Goal: Communication & Community: Answer question/provide support

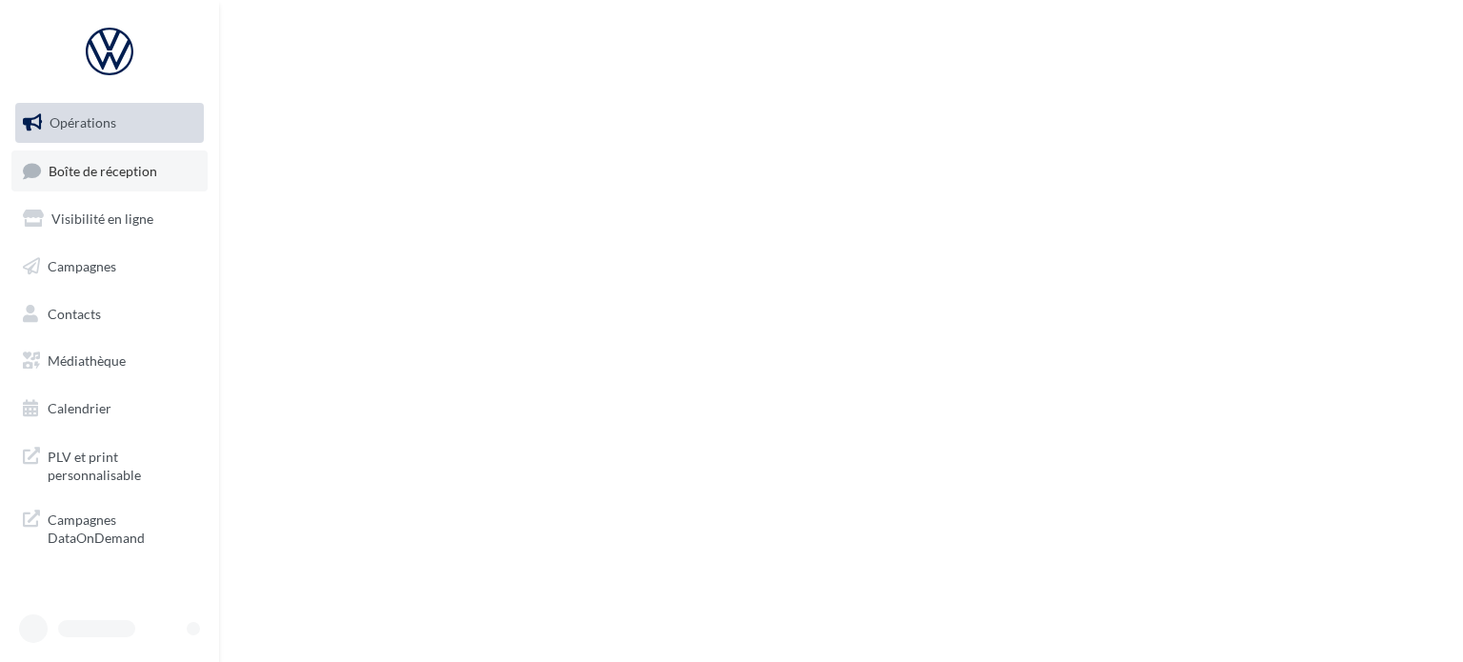
click at [138, 158] on link "Boîte de réception" at bounding box center [109, 170] width 196 height 41
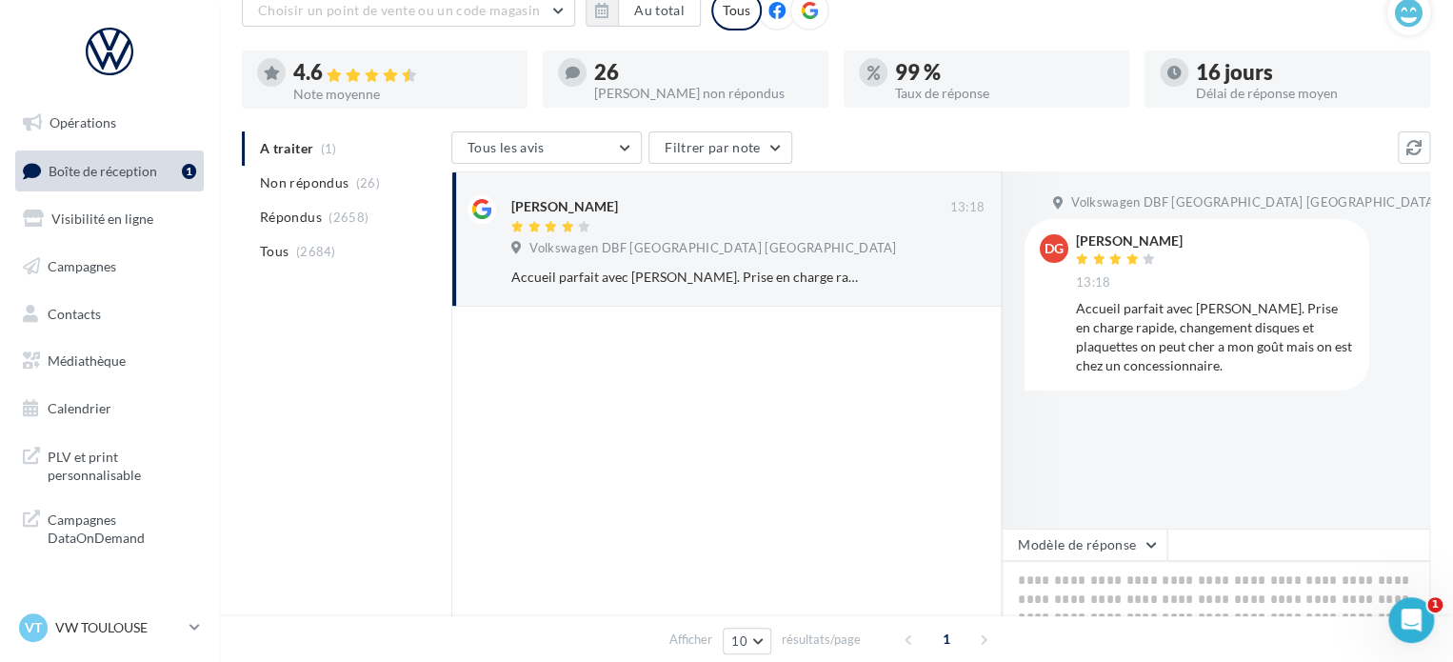
scroll to position [286, 0]
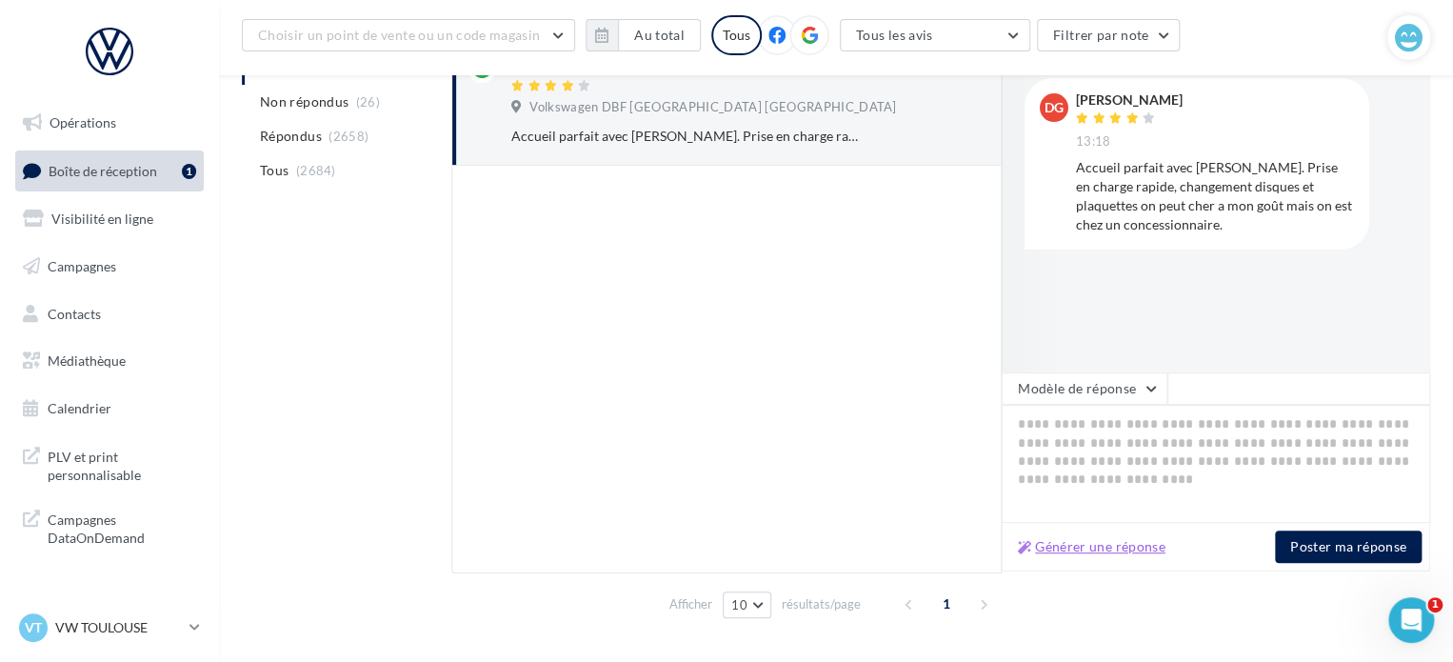
click at [1099, 545] on button "Générer une réponse" at bounding box center [1091, 546] width 163 height 23
type textarea "**********"
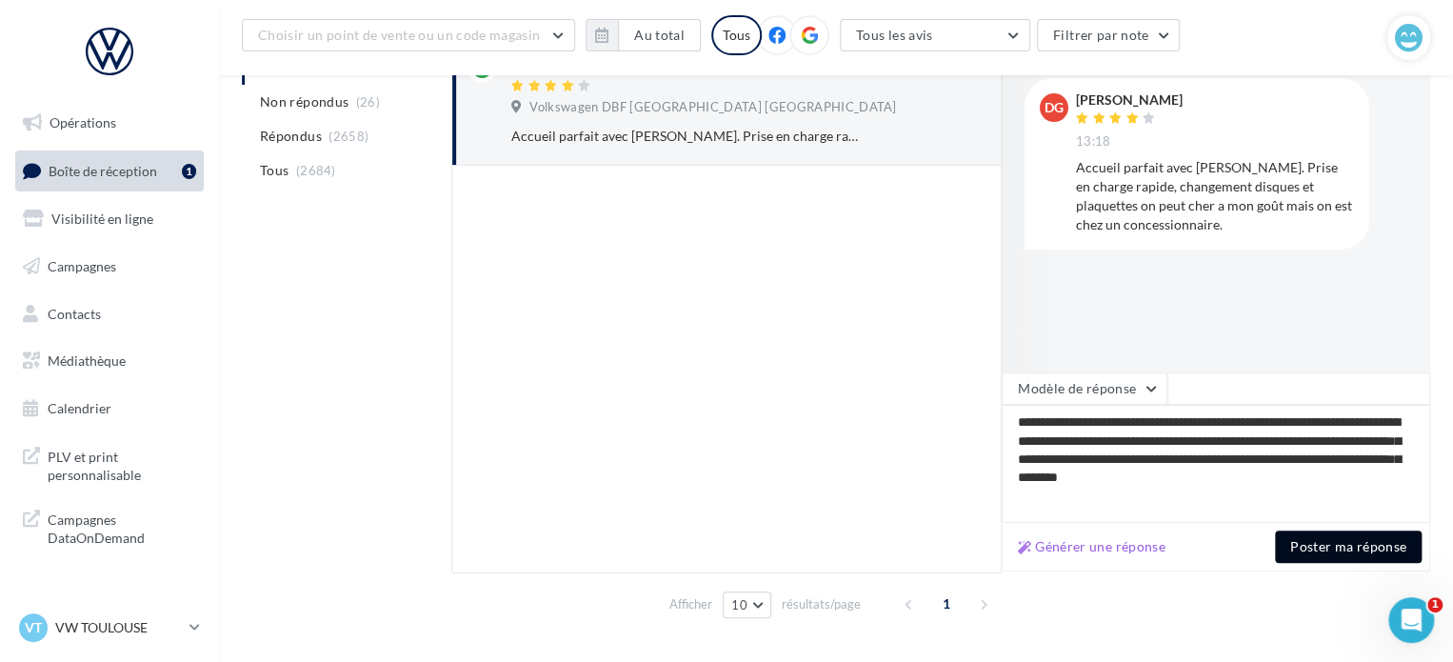
click at [1324, 546] on button "Poster ma réponse" at bounding box center [1348, 546] width 147 height 32
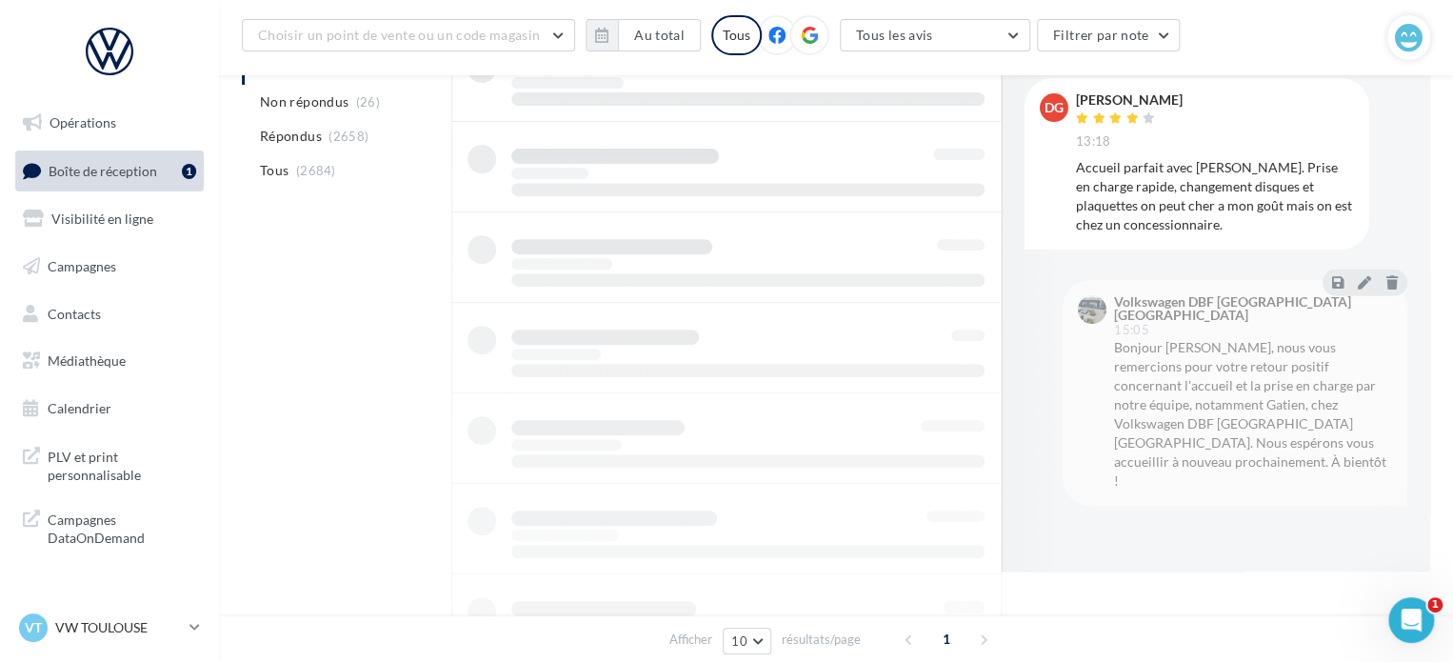
scroll to position [147, 0]
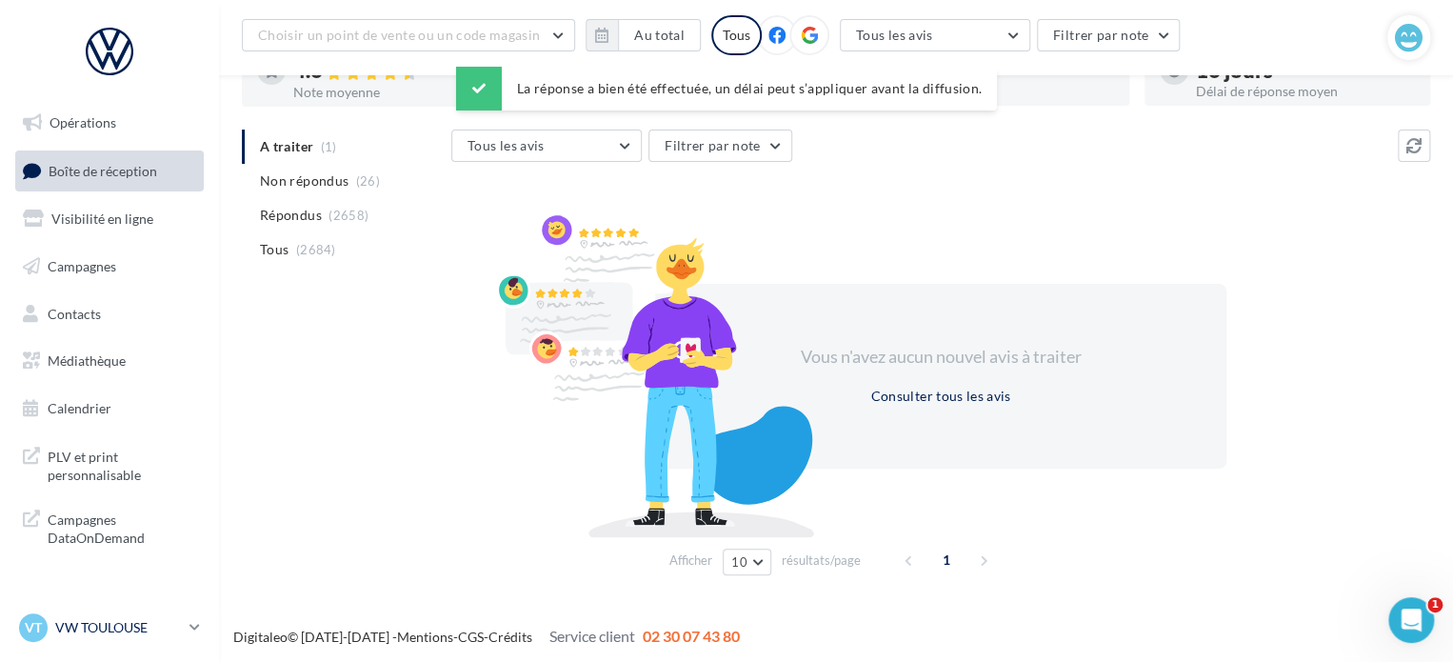
click at [128, 631] on p "VW TOULOUSE" at bounding box center [118, 627] width 127 height 19
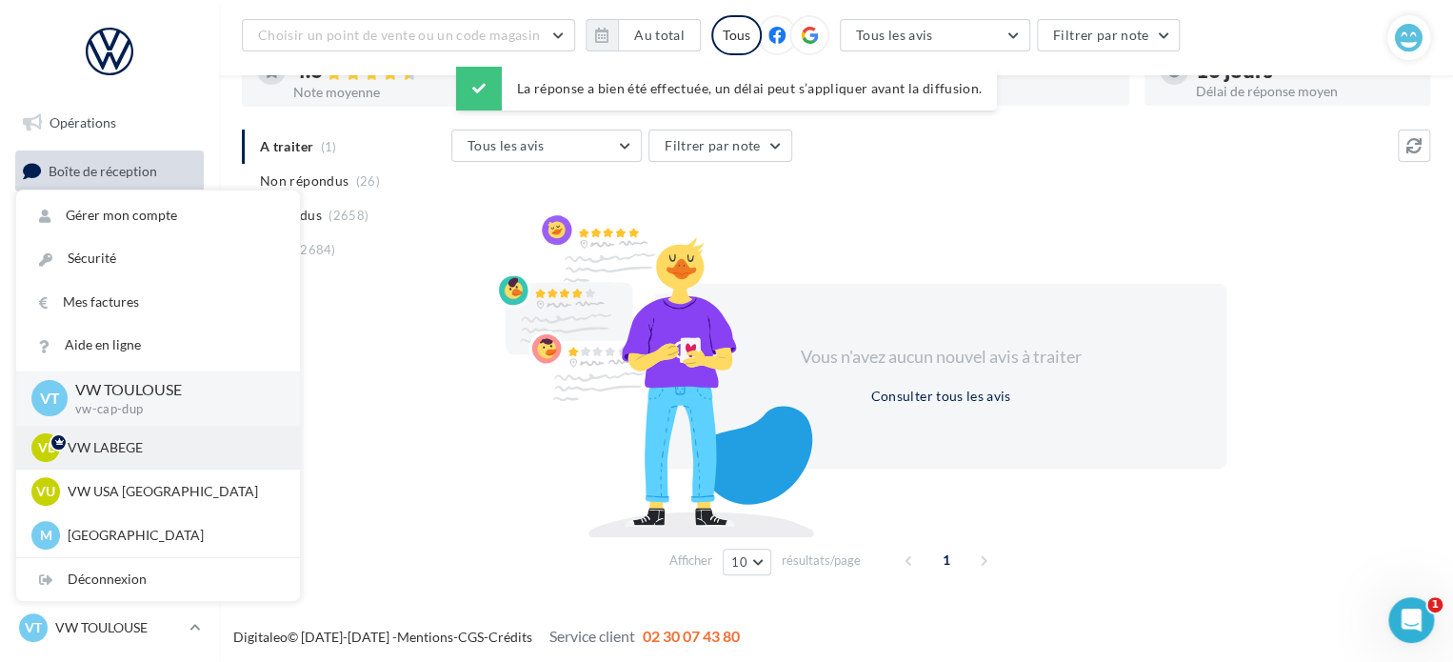
click at [113, 446] on p "VW LABEGE" at bounding box center [173, 447] width 210 height 19
